Goal: Task Accomplishment & Management: Manage account settings

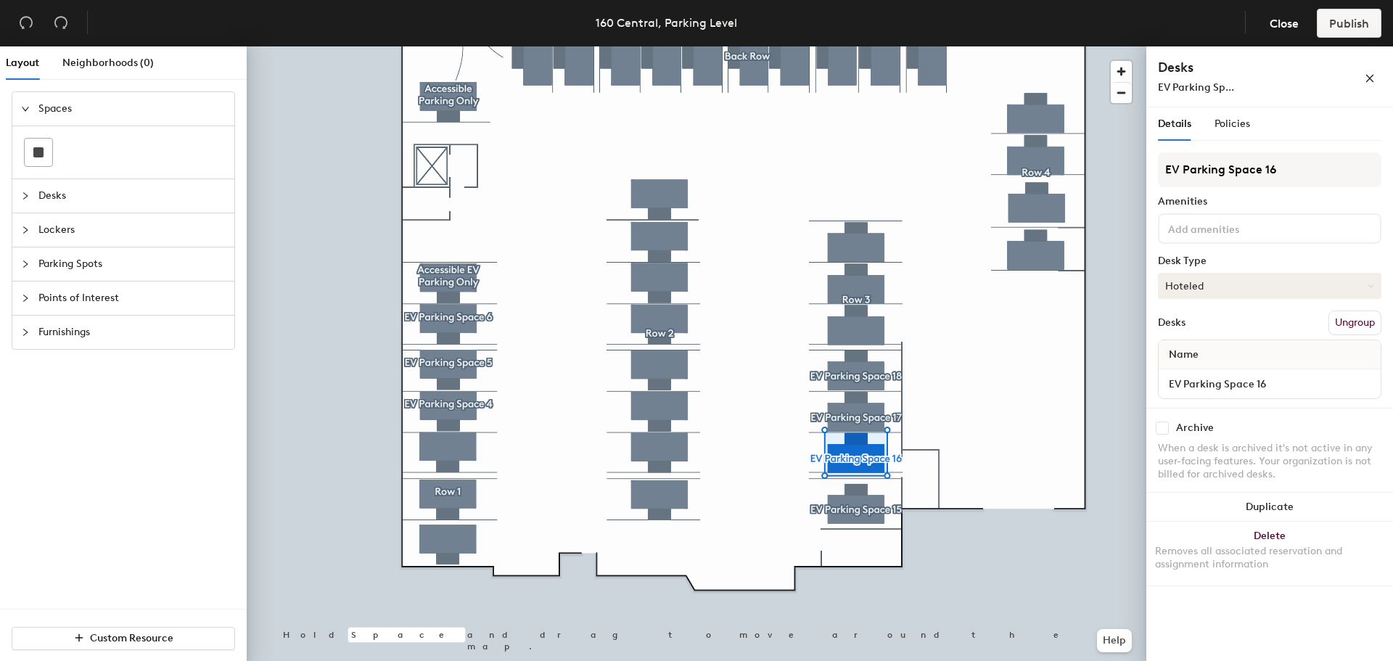
click at [1262, 283] on button "Hoteled" at bounding box center [1269, 286] width 223 height 26
click at [1218, 328] on div "Assigned" at bounding box center [1230, 331] width 145 height 22
click at [1345, 29] on span "Publish" at bounding box center [1349, 24] width 40 height 14
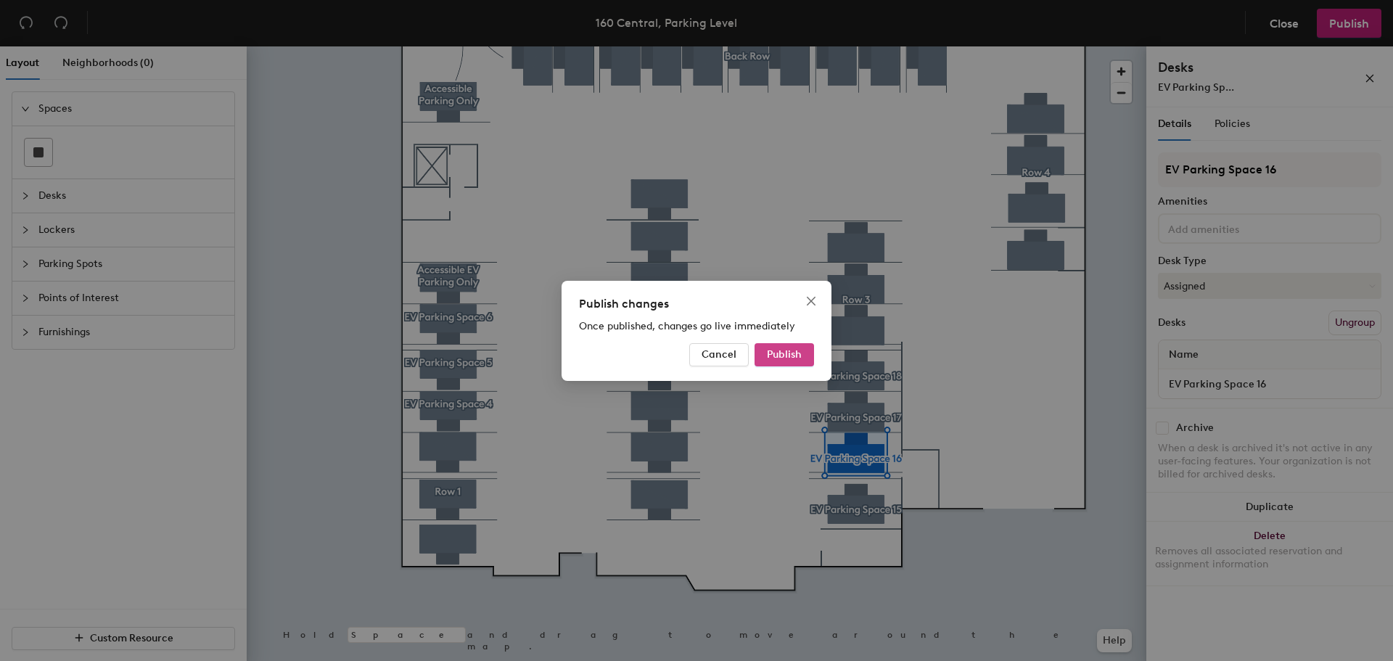
click at [774, 355] on span "Publish" at bounding box center [784, 354] width 35 height 12
